Goal: Information Seeking & Learning: Learn about a topic

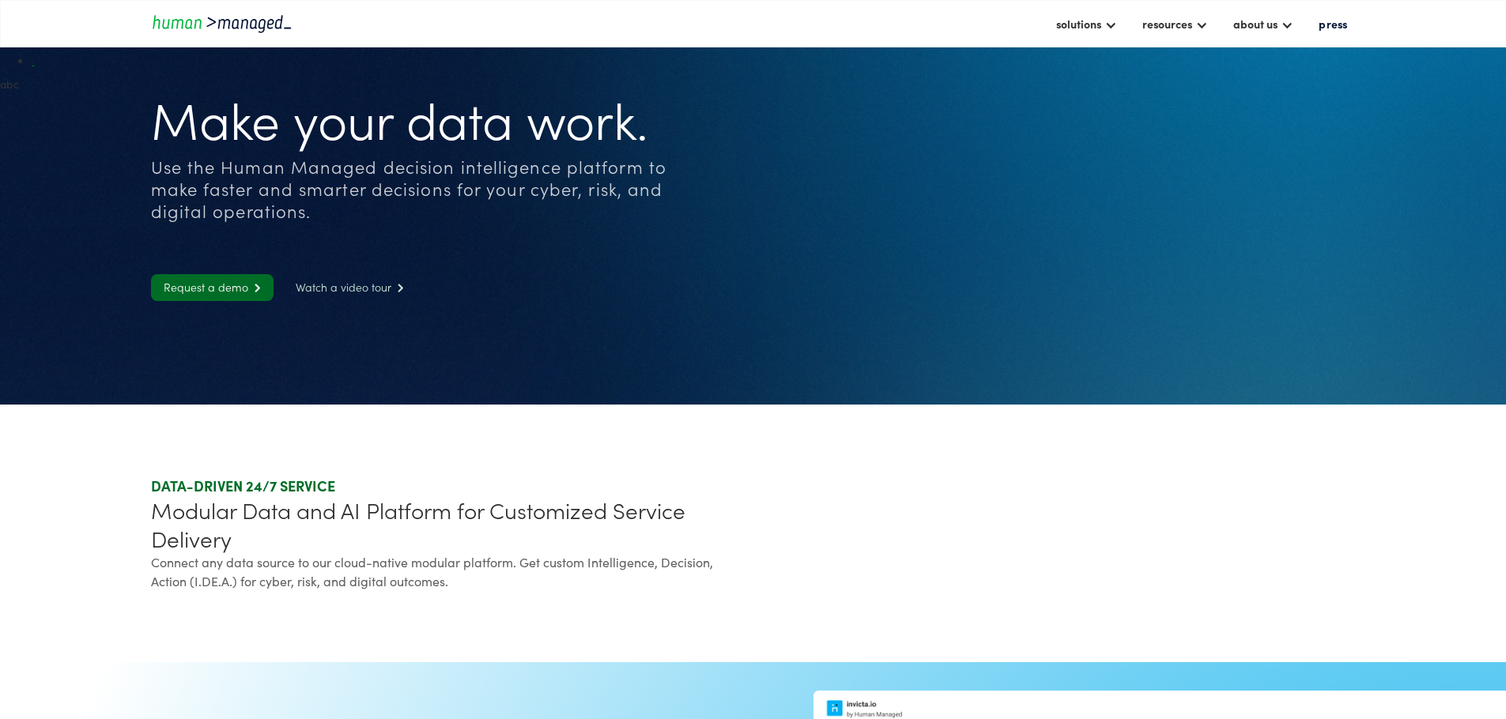
click at [354, 301] on link "Watch a video tour " at bounding box center [350, 287] width 134 height 27
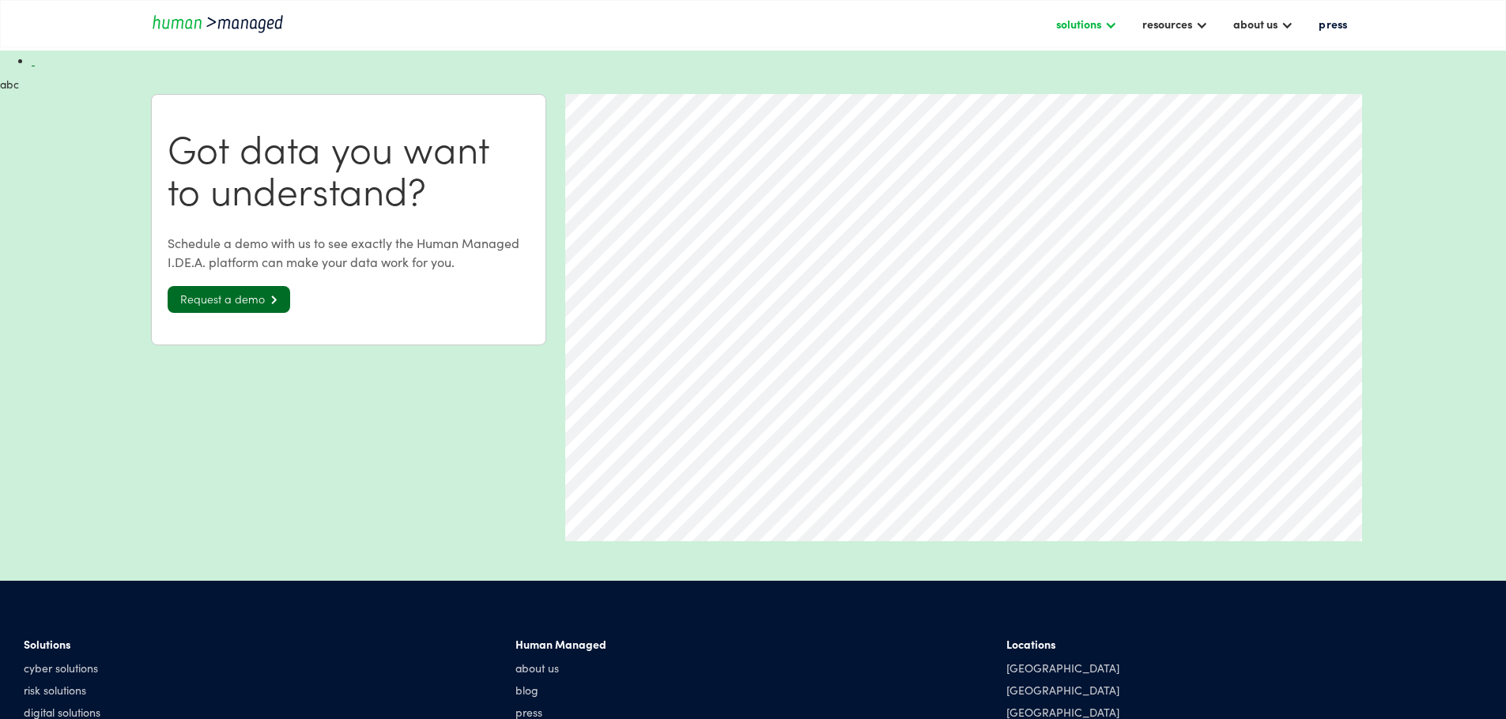
click at [1056, 26] on div "solutions" at bounding box center [1078, 23] width 45 height 19
click at [1055, 93] on link "risk solutions" at bounding box center [1104, 104] width 99 height 25
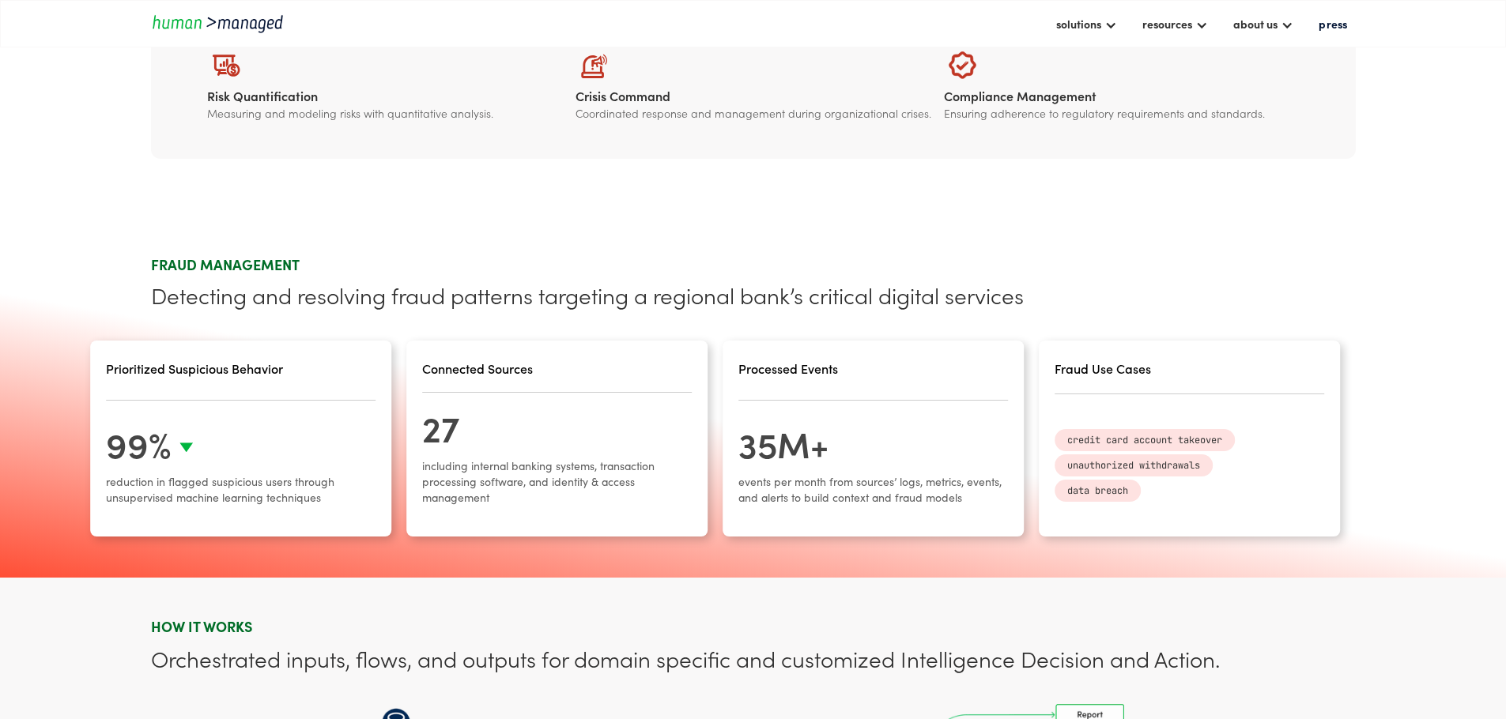
scroll to position [379, 0]
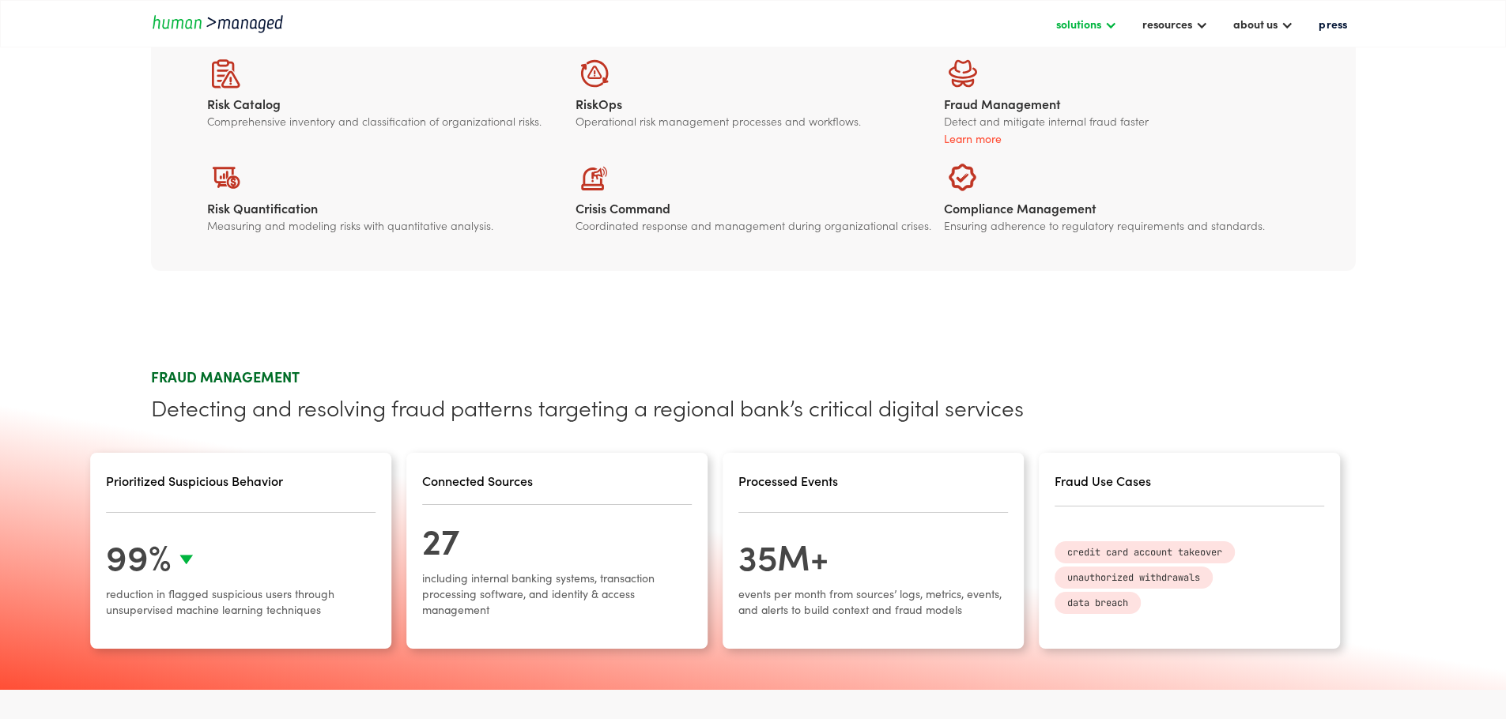
click at [1048, 34] on div "solutions" at bounding box center [1086, 23] width 77 height 27
click at [1112, 264] on section "Risk Catalog Comprehensive inventory and classification of organizational risks…" at bounding box center [753, 145] width 1506 height 382
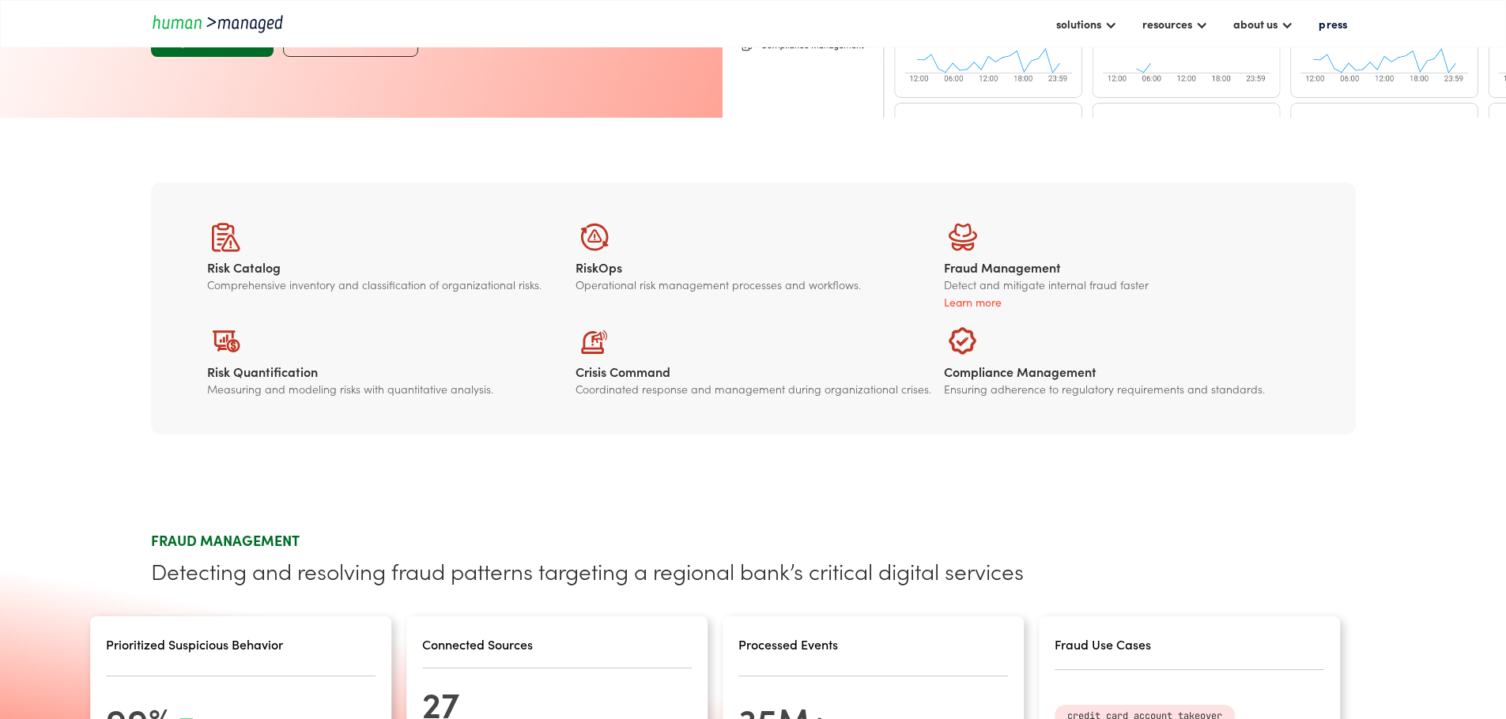
scroll to position [0, 0]
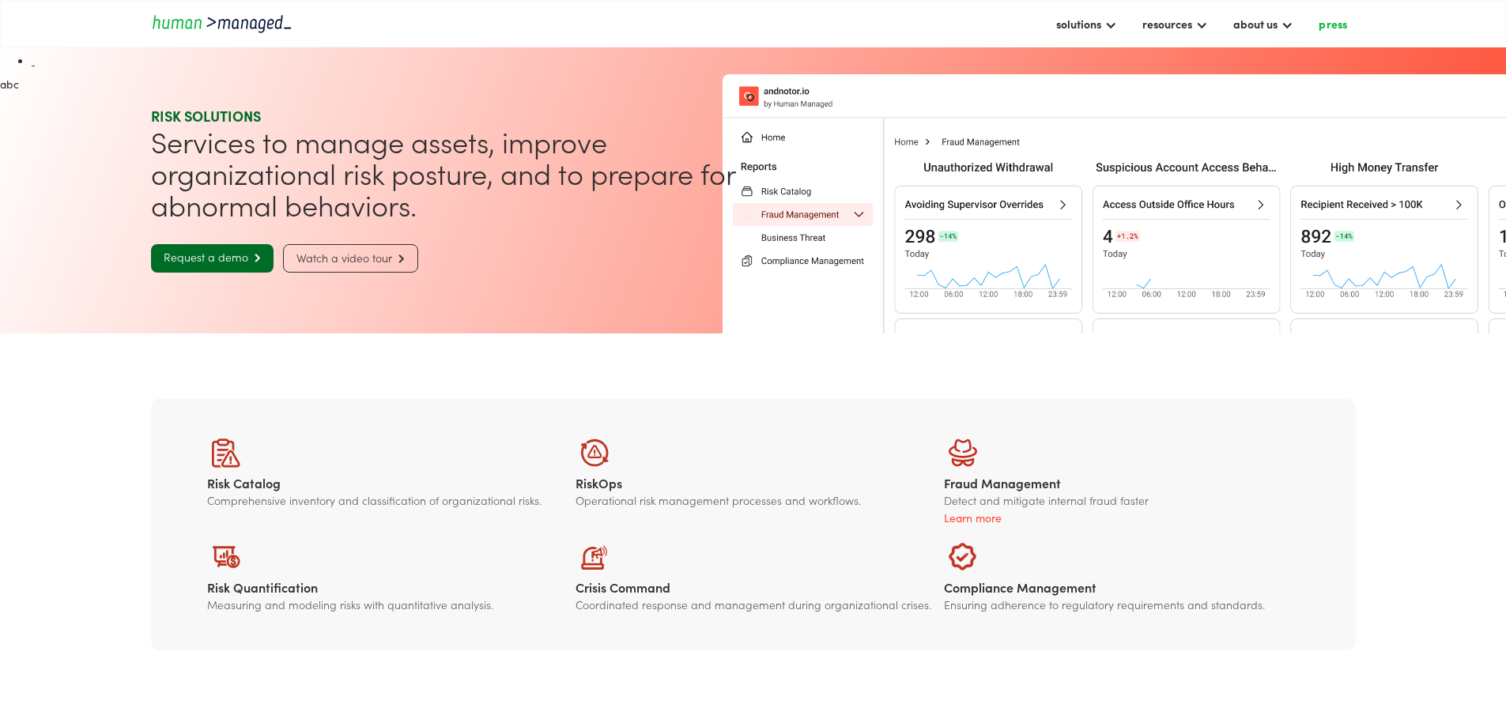
click at [1337, 30] on link "press" at bounding box center [1333, 23] width 44 height 27
click at [1258, 25] on div "about us" at bounding box center [1255, 23] width 44 height 19
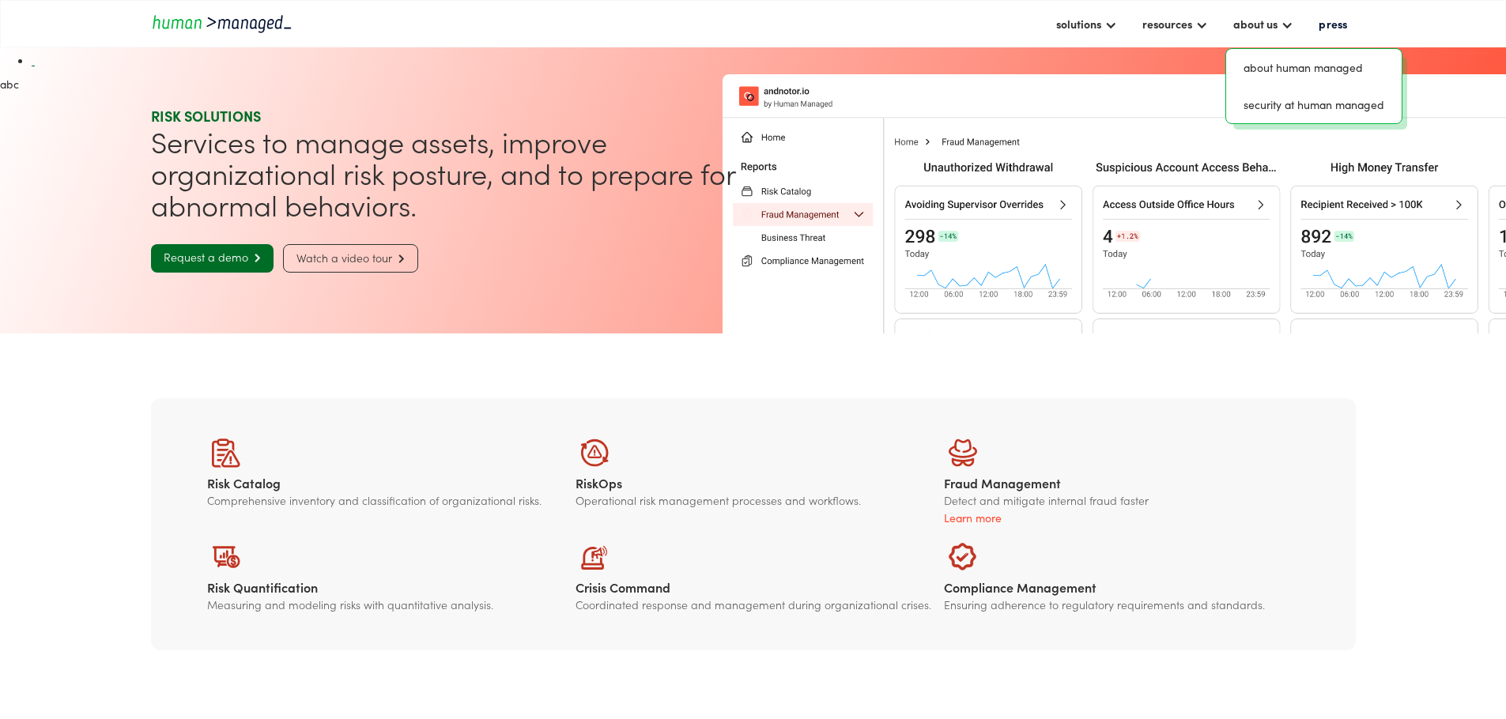
click at [1289, 398] on div "Risk Catalog Comprehensive inventory and classification of organizational risks…" at bounding box center [753, 524] width 1205 height 252
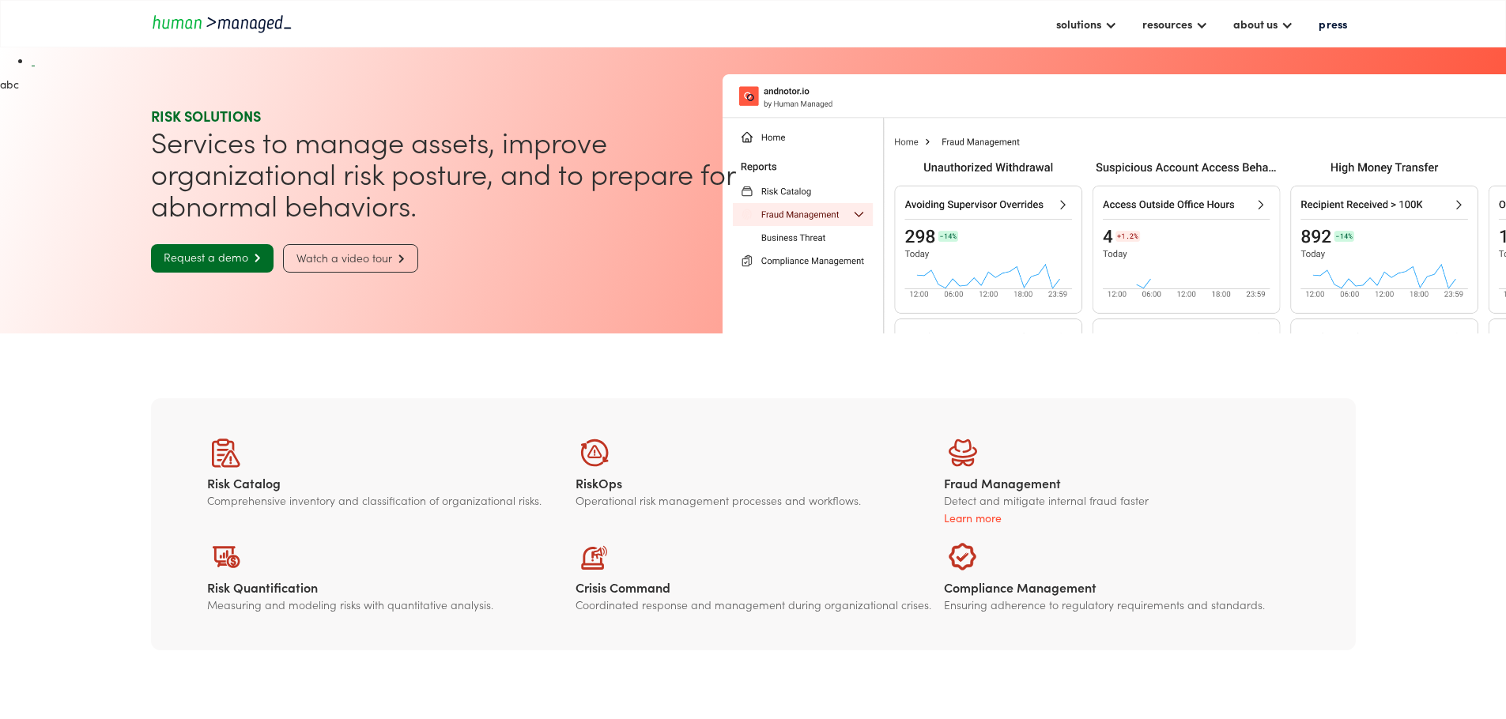
click at [1132, 227] on div "RISK SOLUTIONS Services to manage assets, improve organizational risk posture, …" at bounding box center [753, 189] width 1205 height 230
click at [1048, 36] on div "solutions" at bounding box center [1086, 23] width 77 height 27
click at [1034, 203] on div at bounding box center [1058, 189] width 596 height 230
click at [1142, 29] on div "resources" at bounding box center [1167, 23] width 50 height 19
click at [1091, 80] on div at bounding box center [1058, 189] width 596 height 230
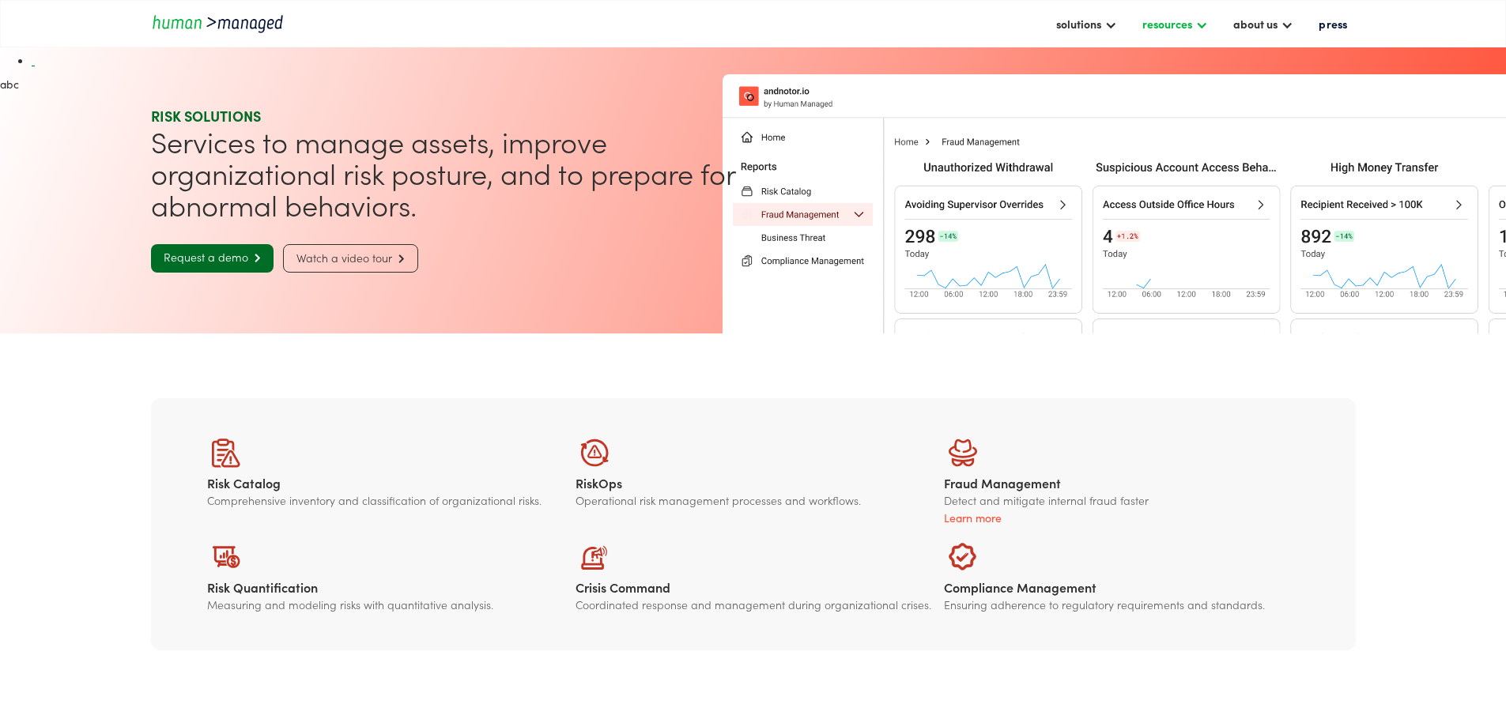
click at [1142, 29] on div "resources" at bounding box center [1167, 23] width 50 height 19
click at [1141, 55] on link "insights" at bounding box center [1182, 67] width 83 height 25
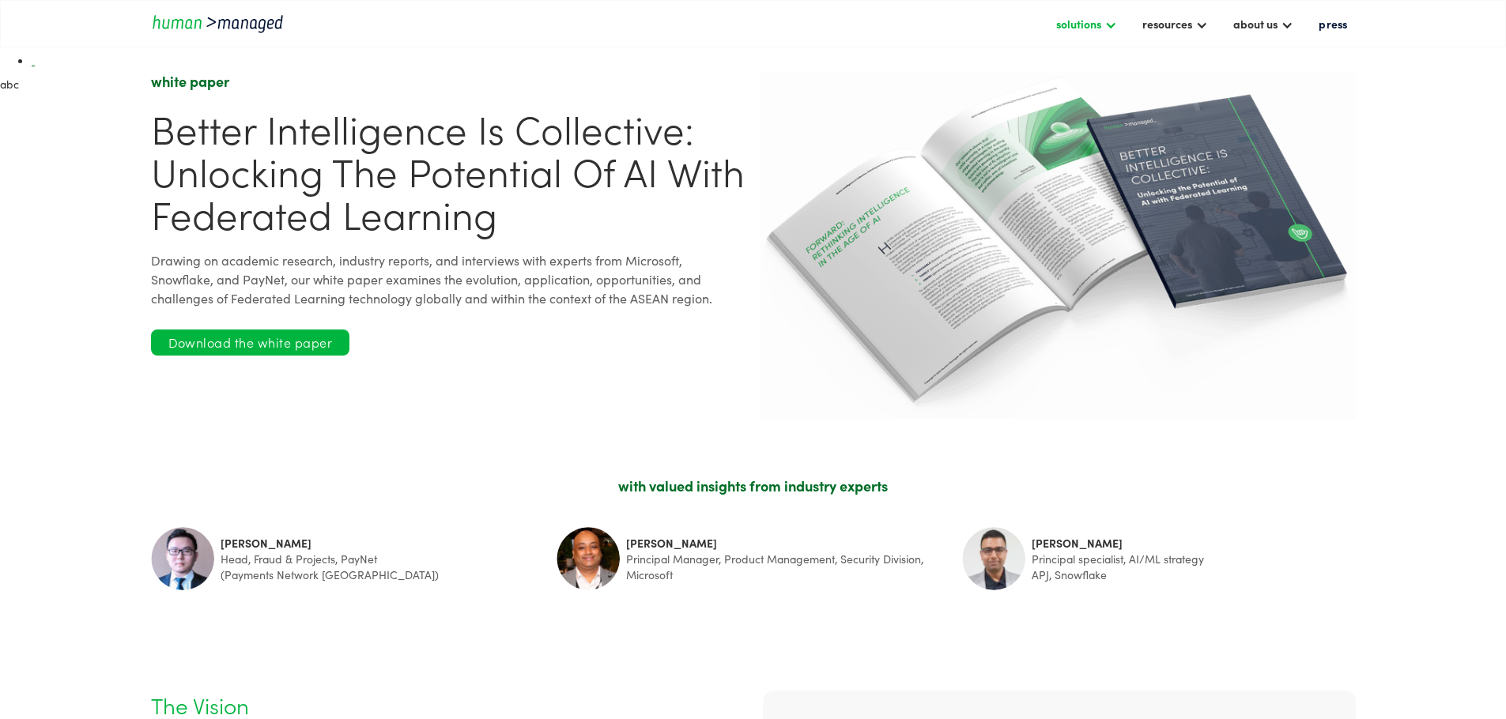
click at [1056, 22] on div "solutions" at bounding box center [1078, 23] width 45 height 19
click at [1055, 134] on link "digital solutions" at bounding box center [1104, 142] width 99 height 25
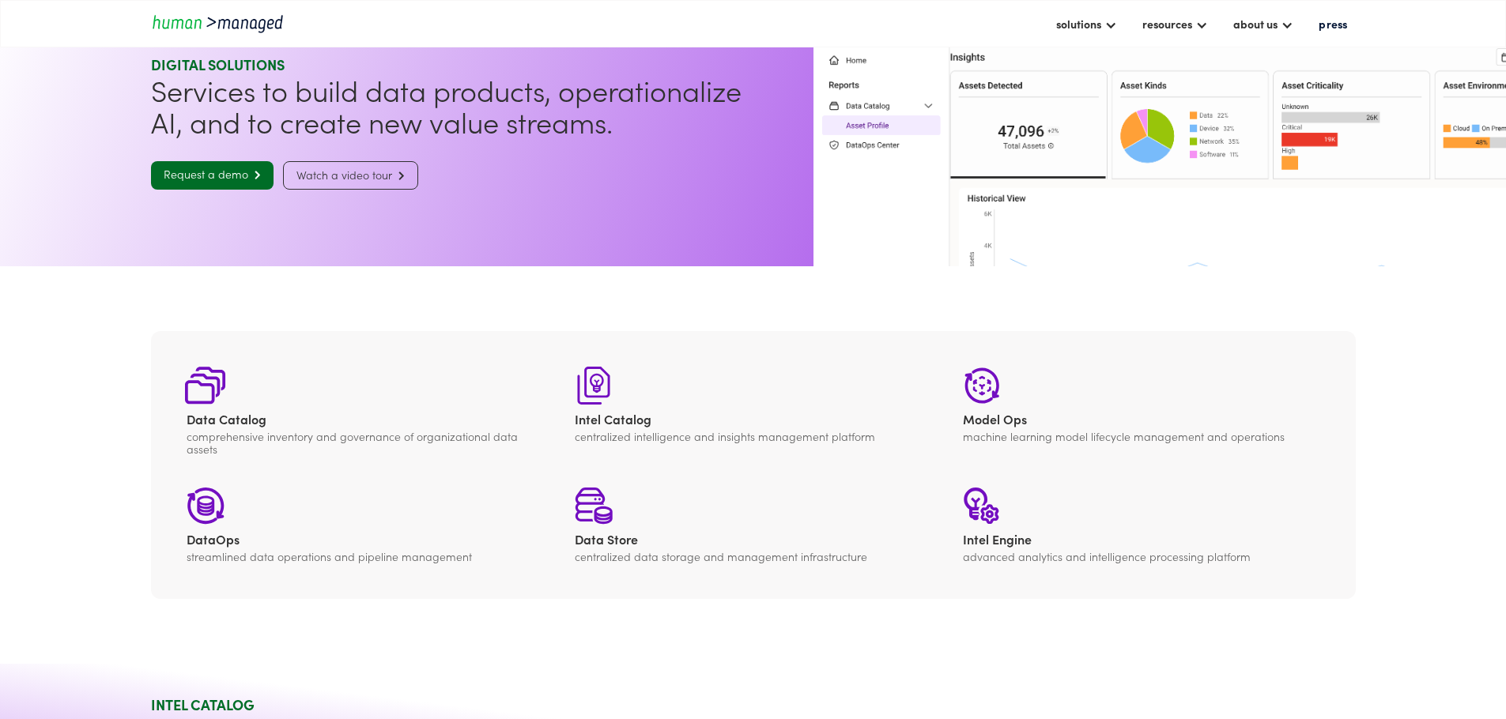
scroll to position [65, 0]
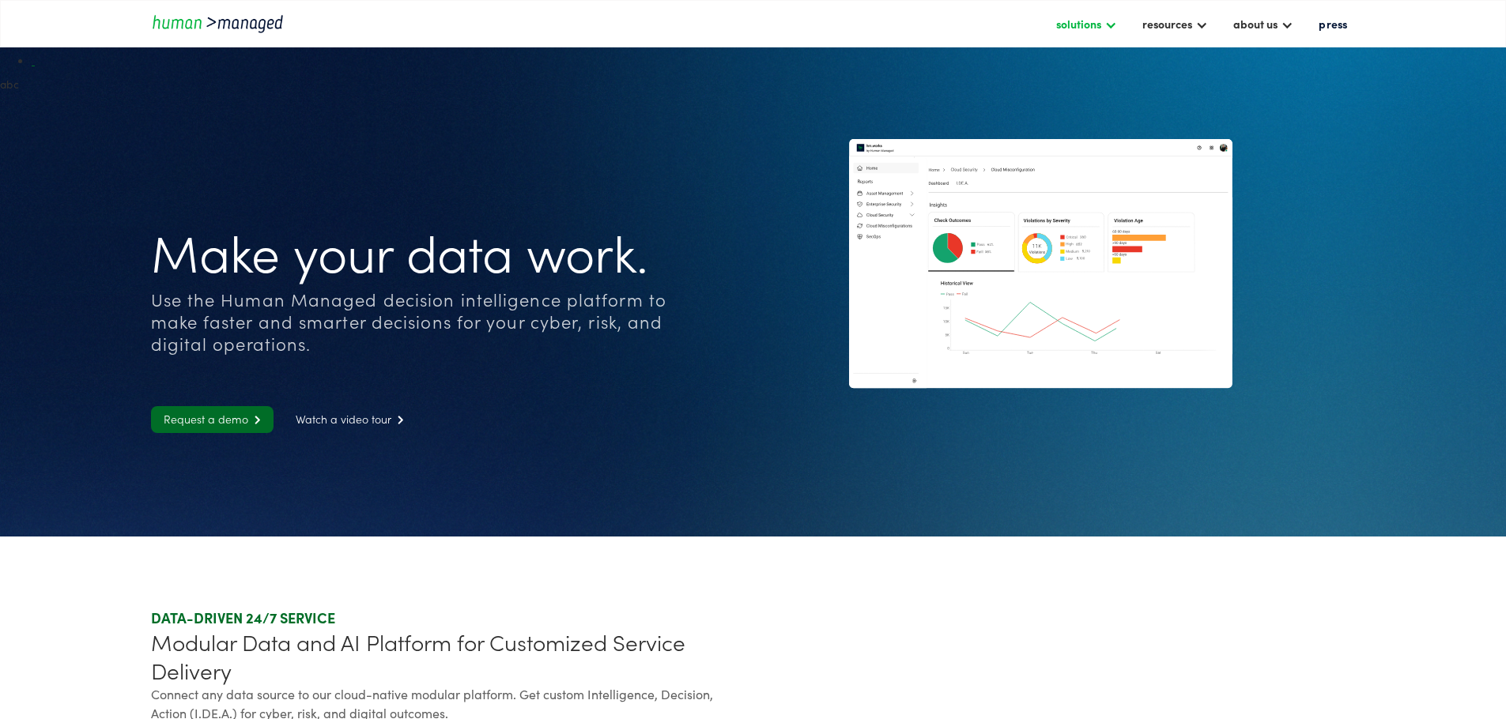
click at [1056, 25] on div "solutions" at bounding box center [1078, 23] width 45 height 19
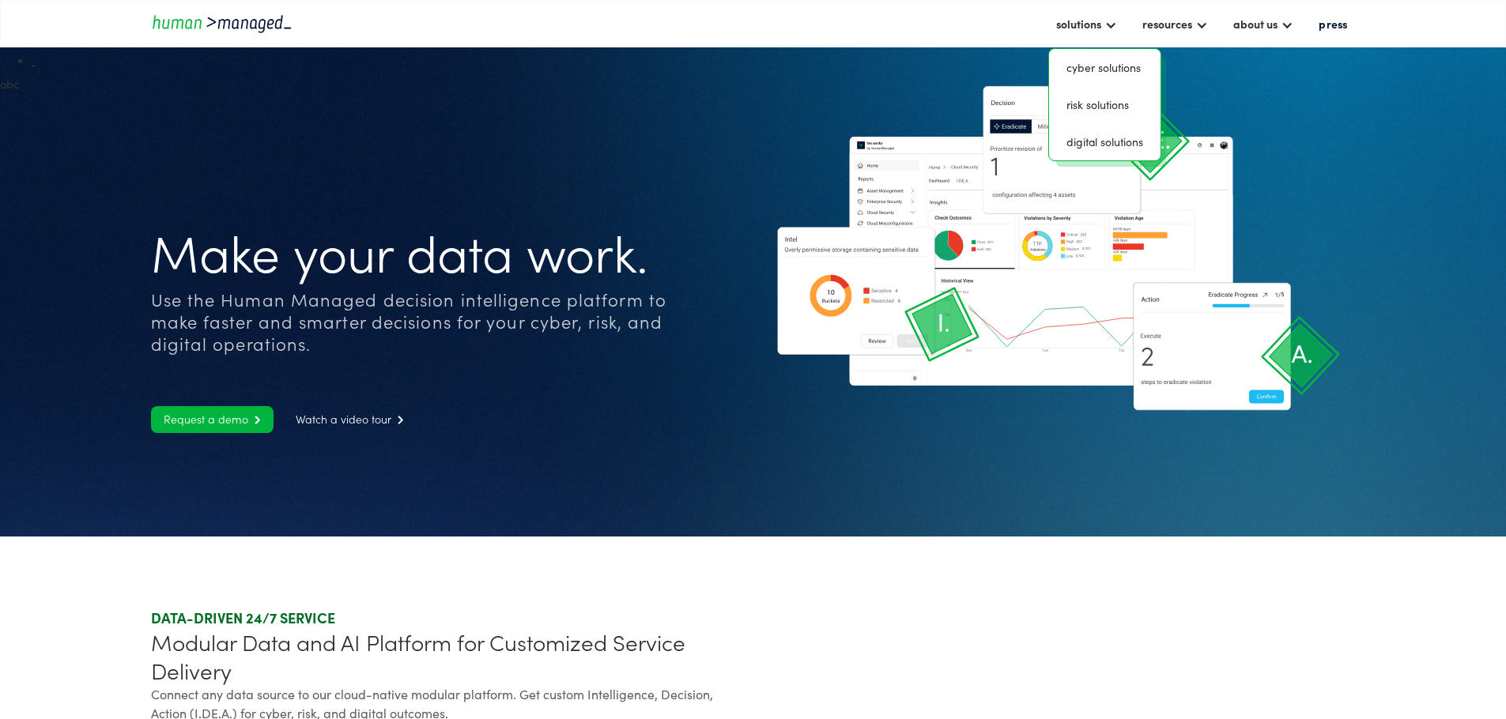
click at [216, 425] on link "Request a demo " at bounding box center [212, 419] width 123 height 27
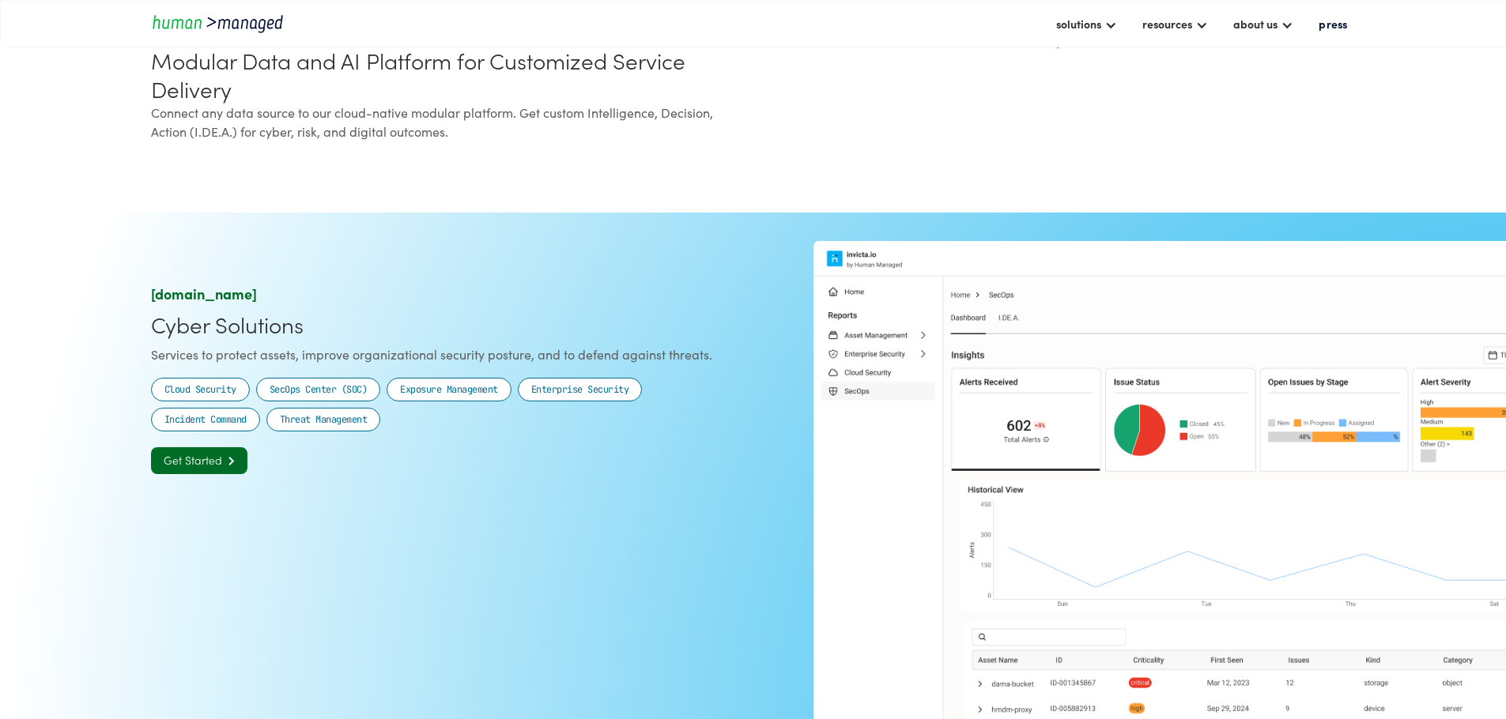
scroll to position [1138, 0]
